Goal: Task Accomplishment & Management: Manage account settings

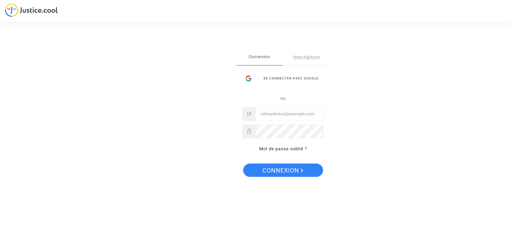
type input "jmcrimmo@outlook.fr"
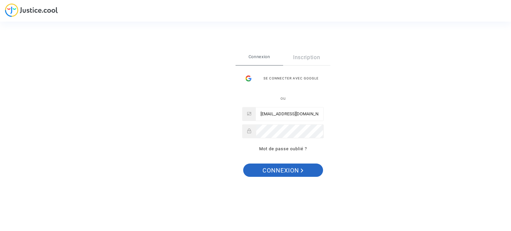
click at [285, 165] on span "Connexion" at bounding box center [282, 171] width 41 height 14
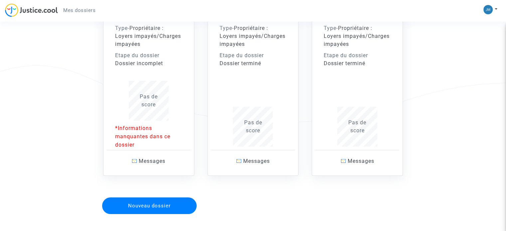
scroll to position [121, 0]
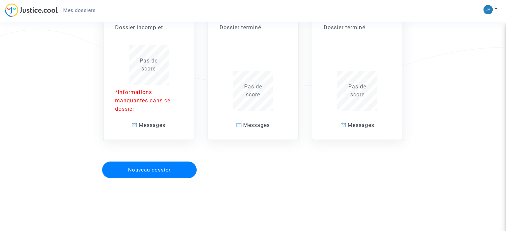
click at [155, 168] on button "Nouveau dossier" at bounding box center [149, 170] width 94 height 17
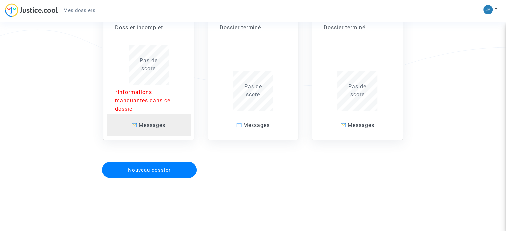
click at [134, 120] on link "Messages" at bounding box center [149, 125] width 84 height 22
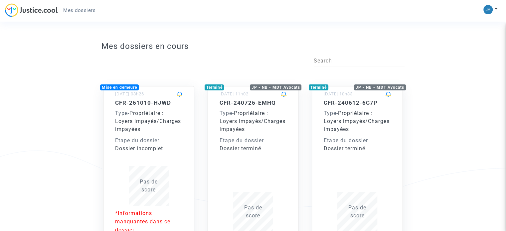
click at [124, 88] on div "Mise en demeure" at bounding box center [119, 87] width 39 height 6
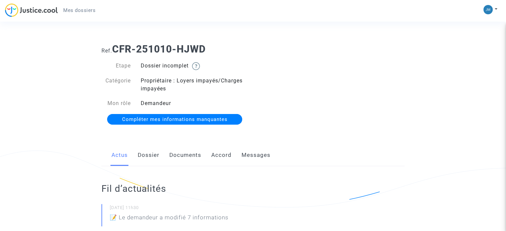
click at [157, 156] on link "Dossier" at bounding box center [149, 155] width 22 height 22
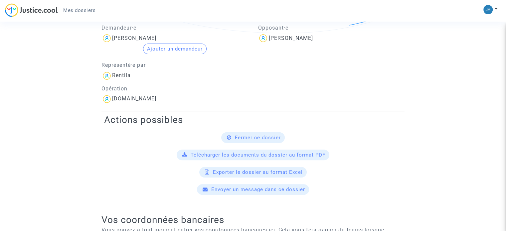
scroll to position [199, 0]
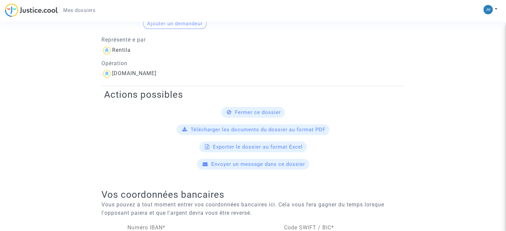
click at [265, 111] on span "Fermer ce dossier" at bounding box center [258, 112] width 46 height 6
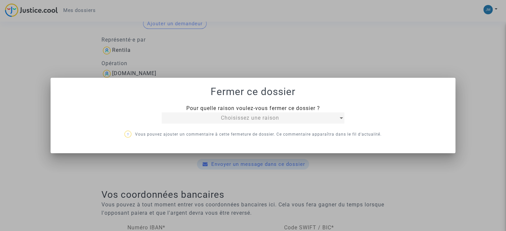
scroll to position [0, 0]
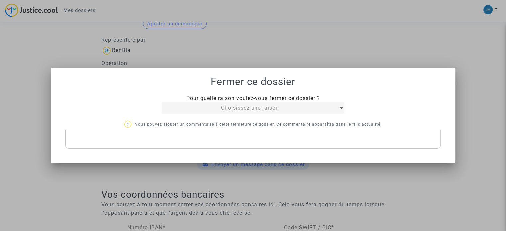
click at [264, 108] on span "Choisissez une raison" at bounding box center [250, 108] width 58 height 6
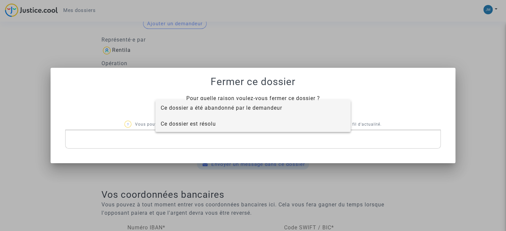
click at [245, 126] on span "Ce dossier est résolu" at bounding box center [253, 124] width 185 height 16
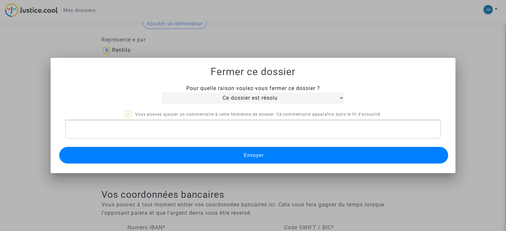
click at [243, 156] on button "Envoyer" at bounding box center [253, 155] width 389 height 17
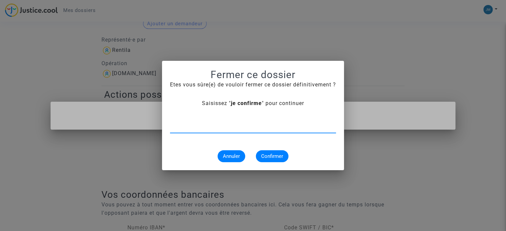
click at [257, 129] on input "text" at bounding box center [253, 128] width 166 height 6
type input "je confirme"
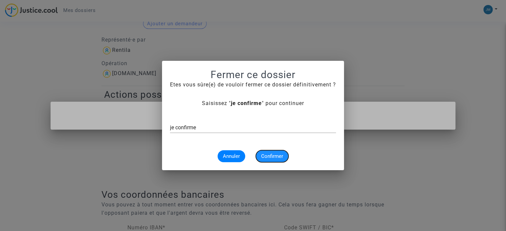
click at [279, 160] on button "Confirmer" at bounding box center [272, 156] width 33 height 12
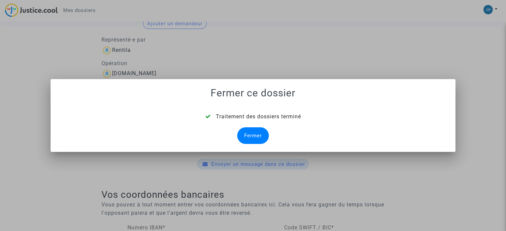
click at [254, 137] on div "Fermer" at bounding box center [253, 135] width 32 height 17
